Goal: Transaction & Acquisition: Purchase product/service

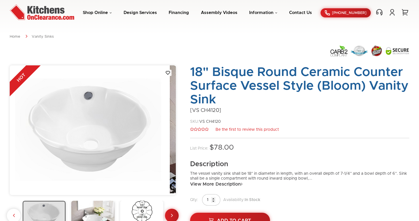
scroll to position [23, 0]
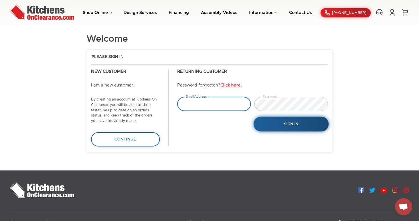
type input "tejas.hapani@gmail.com"
click at [298, 121] on button "Sign In" at bounding box center [291, 124] width 75 height 15
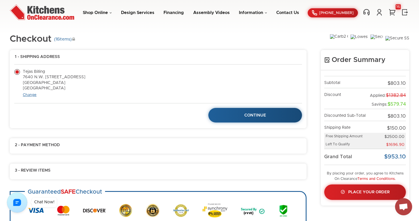
click at [33, 95] on link "Change" at bounding box center [30, 95] width 14 height 4
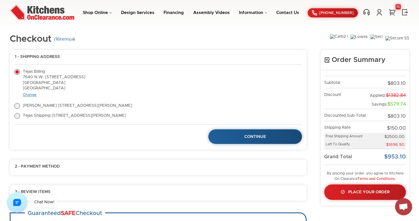
click at [33, 95] on link "Change" at bounding box center [30, 95] width 14 height 4
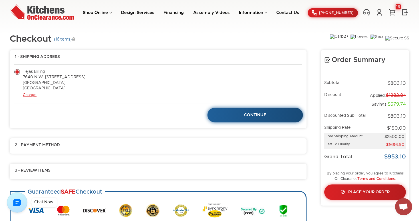
click at [245, 114] on span "Continue" at bounding box center [255, 115] width 22 height 4
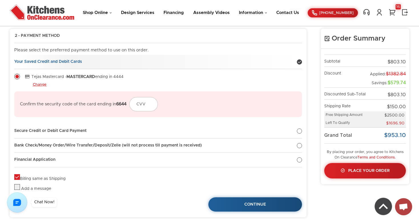
scroll to position [47, 0]
click at [300, 131] on div at bounding box center [299, 131] width 5 height 5
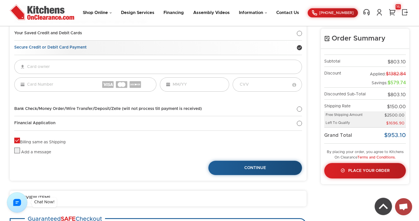
scroll to position [75, 0]
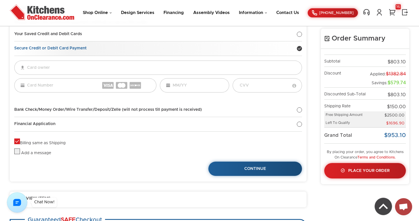
click at [299, 50] on div at bounding box center [299, 48] width 5 height 5
click at [300, 35] on div at bounding box center [299, 34] width 5 height 5
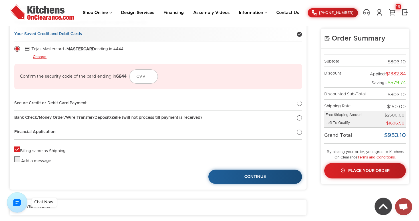
click at [302, 104] on div "2 - Payment Method Edit Please select the preferred payment method to use on th…" at bounding box center [158, 95] width 297 height 189
click at [299, 103] on div at bounding box center [299, 103] width 5 height 5
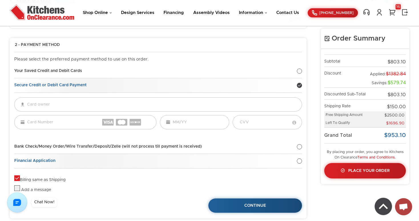
scroll to position [38, 0]
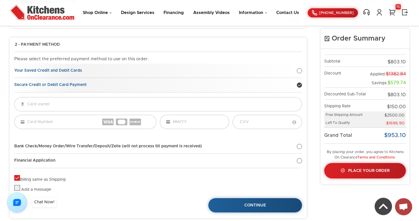
click at [299, 71] on div at bounding box center [299, 70] width 5 height 5
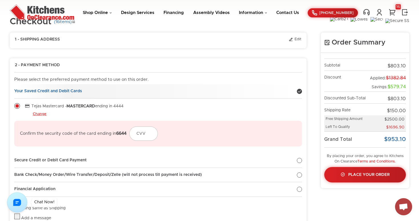
scroll to position [19, 0]
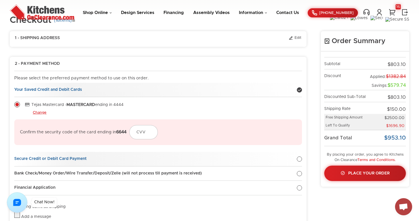
click at [301, 158] on div at bounding box center [299, 159] width 5 height 5
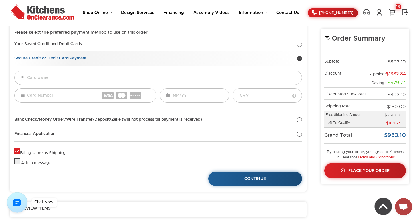
scroll to position [66, 0]
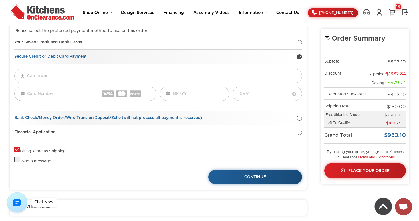
click at [300, 117] on div at bounding box center [299, 118] width 5 height 5
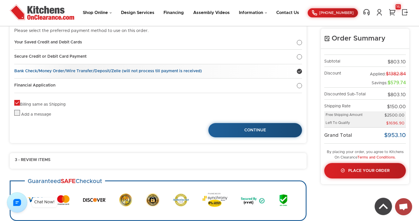
click at [300, 71] on div at bounding box center [299, 71] width 5 height 5
click at [300, 43] on div at bounding box center [299, 42] width 5 height 5
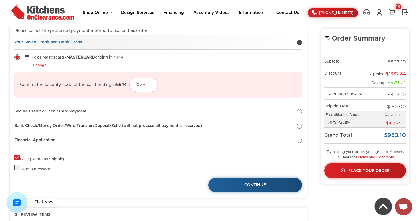
click at [300, 43] on div at bounding box center [299, 42] width 5 height 5
click at [43, 65] on link "Change" at bounding box center [40, 65] width 14 height 5
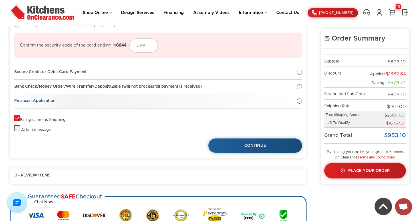
scroll to position [134, 0]
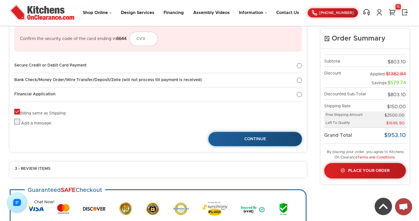
click at [19, 111] on label "Billing same as Shipping" at bounding box center [39, 113] width 51 height 4
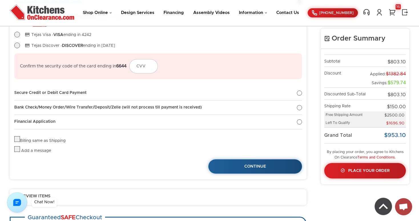
scroll to position [0, 0]
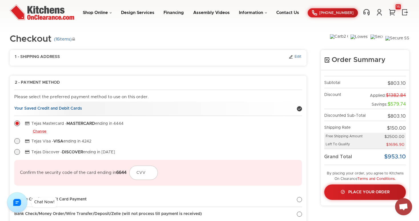
click at [297, 57] on link "Edit" at bounding box center [295, 57] width 13 height 5
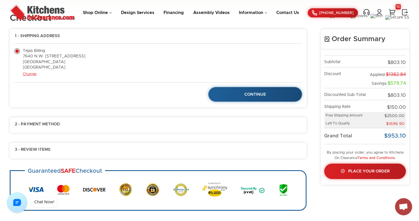
scroll to position [21, 0]
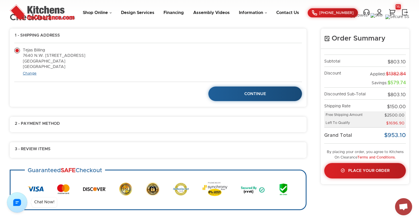
click at [33, 74] on link "Change" at bounding box center [30, 74] width 14 height 4
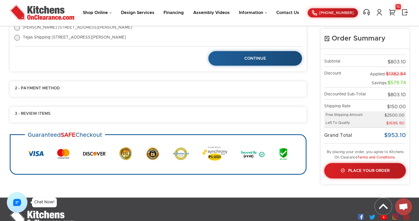
scroll to position [75, 0]
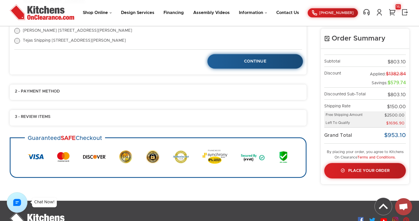
click at [255, 61] on span "Continue" at bounding box center [255, 61] width 22 height 4
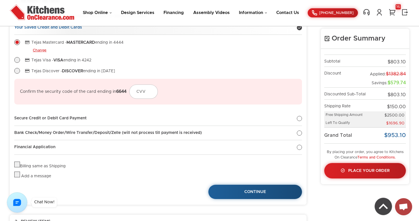
scroll to position [84, 0]
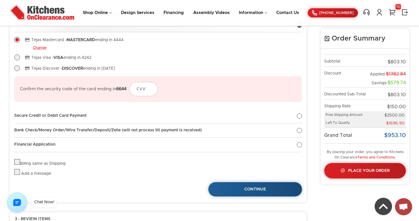
click at [17, 162] on label "Billing same as Shipping" at bounding box center [39, 164] width 51 height 4
checkbox input "true"
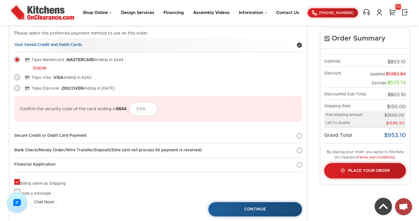
scroll to position [102, 0]
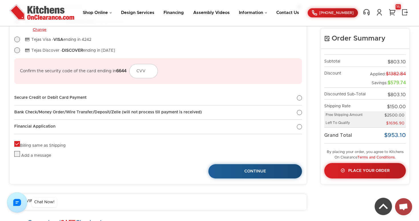
click at [18, 156] on label at bounding box center [17, 156] width 6 height 4
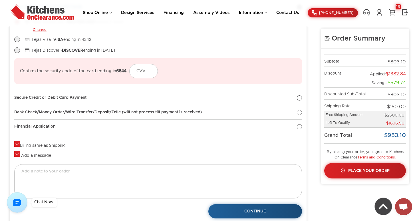
click at [18, 156] on label at bounding box center [17, 156] width 6 height 4
checkbox input "false"
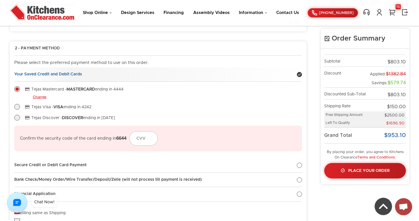
scroll to position [25, 0]
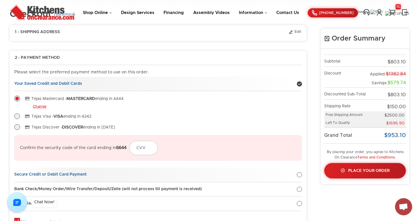
click at [298, 173] on div at bounding box center [299, 174] width 5 height 5
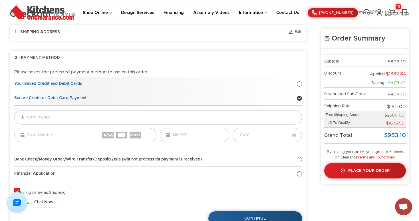
click at [300, 84] on div at bounding box center [299, 83] width 5 height 5
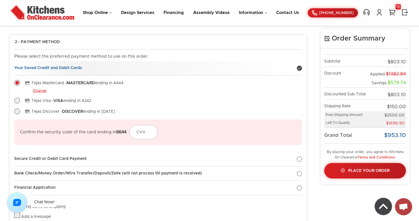
scroll to position [45, 0]
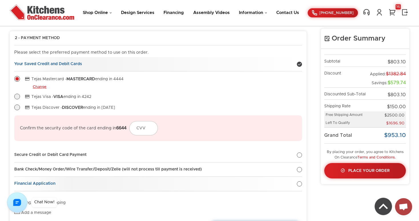
click at [300, 183] on div at bounding box center [299, 183] width 5 height 5
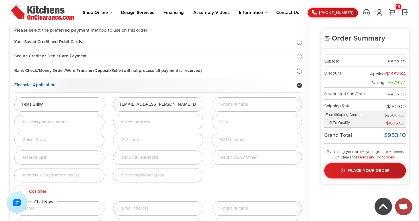
scroll to position [48, 0]
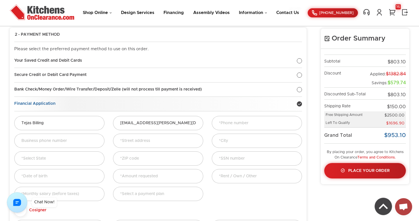
click at [301, 104] on div at bounding box center [299, 103] width 5 height 5
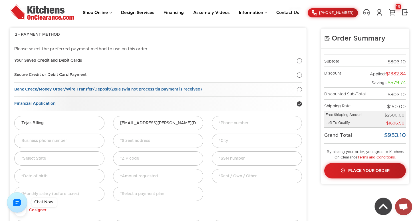
click at [299, 90] on div at bounding box center [299, 89] width 5 height 5
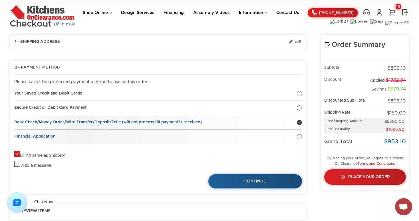
scroll to position [14, 0]
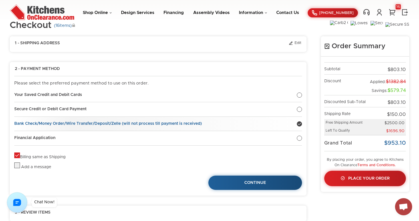
drag, startPoint x: 84, startPoint y: 97, endPoint x: 218, endPoint y: 0, distance: 165.6
click at [117, 98] on link "Your Saved Credit and Debit Cards" at bounding box center [158, 95] width 288 height 15
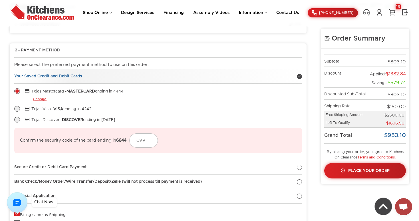
scroll to position [0, 0]
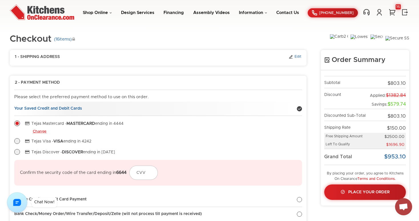
click at [299, 55] on link "Edit" at bounding box center [295, 57] width 13 height 5
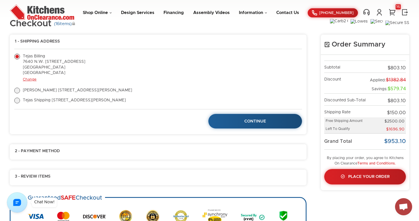
scroll to position [21, 0]
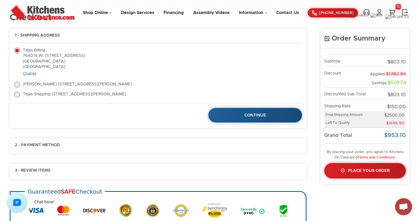
click at [31, 74] on link "Change" at bounding box center [30, 74] width 14 height 4
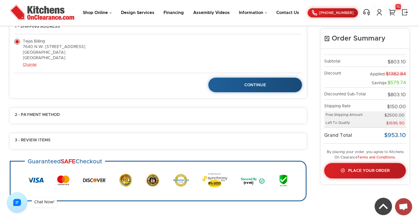
scroll to position [34, 0]
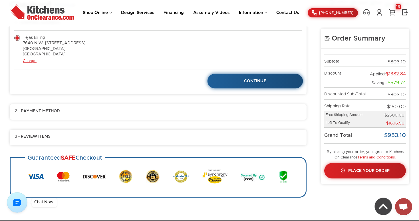
click at [246, 79] on link "Continue" at bounding box center [256, 81] width 96 height 15
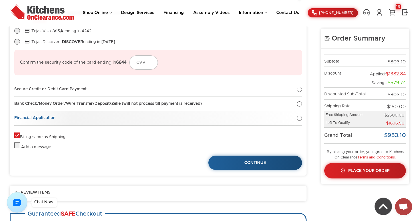
scroll to position [123, 0]
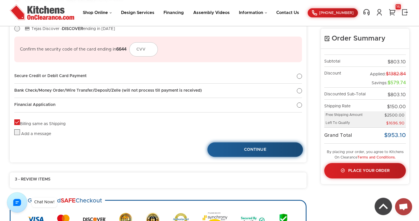
click at [271, 149] on link "Continue" at bounding box center [256, 149] width 96 height 15
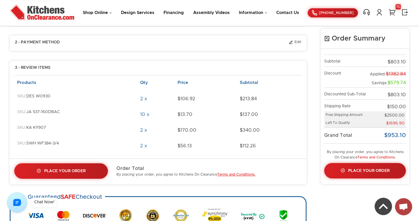
scroll to position [40, 0]
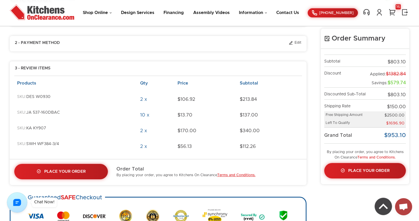
drag, startPoint x: 64, startPoint y: 144, endPoint x: 18, endPoint y: 145, distance: 45.7
click at [18, 145] on div "SKU: SWH WF384-3/4" at bounding box center [75, 147] width 117 height 10
copy div "SKU: SWH WF384-3/4"
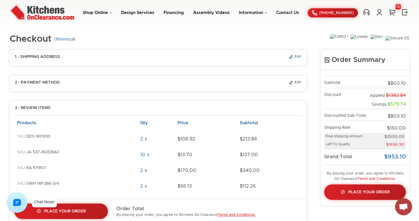
click at [300, 56] on link "Edit" at bounding box center [295, 57] width 13 height 5
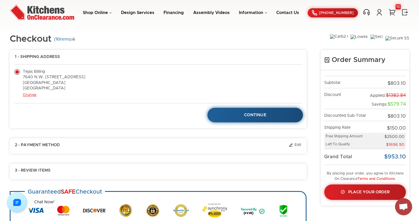
click at [277, 115] on link "Continue" at bounding box center [256, 115] width 96 height 15
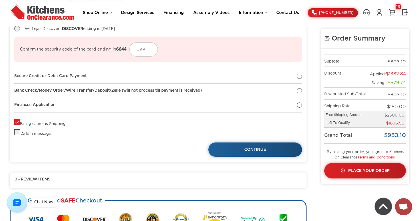
scroll to position [123, 0]
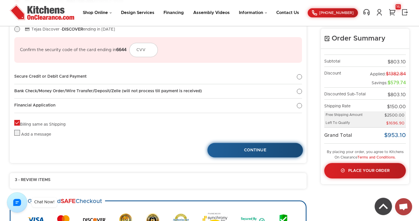
click at [277, 145] on link "Continue" at bounding box center [256, 150] width 96 height 15
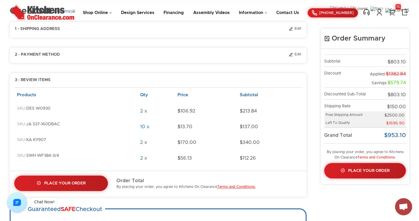
scroll to position [29, 0]
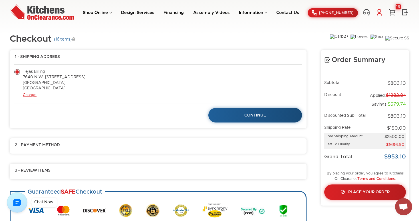
click at [381, 12] on link at bounding box center [379, 12] width 9 height 7
click at [336, 35] on link "My Account" at bounding box center [349, 36] width 57 height 4
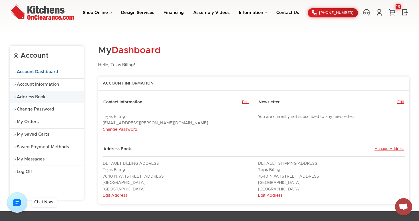
click at [43, 97] on link "Address Book" at bounding box center [47, 97] width 74 height 12
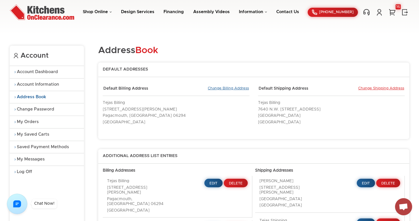
click at [224, 89] on link "Change Billing Address" at bounding box center [228, 88] width 41 height 5
